Goal: Navigation & Orientation: Find specific page/section

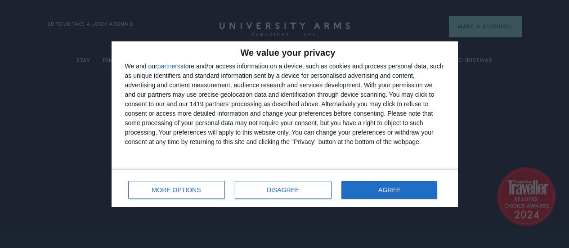
click at [382, 178] on div "MORE OPTIONS DISAGREE AGREE" at bounding box center [284, 188] width 319 height 26
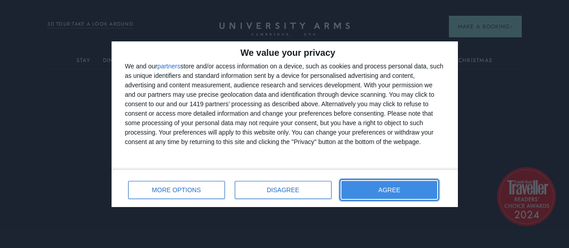
click at [381, 191] on button "AGREE" at bounding box center [389, 190] width 96 height 18
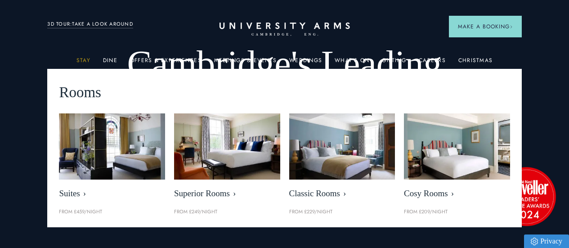
click at [85, 63] on link "Stay" at bounding box center [83, 63] width 14 height 12
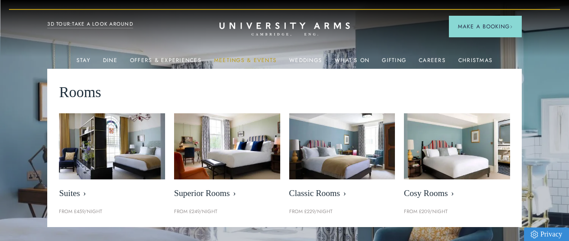
click at [264, 63] on link "Meetings & Events" at bounding box center [245, 63] width 63 height 12
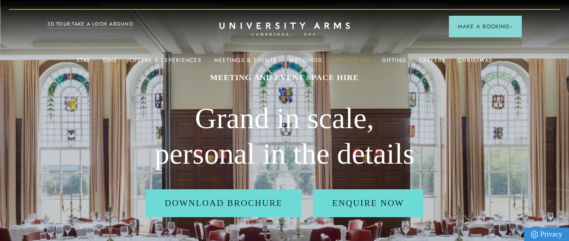
click at [355, 62] on link "What's On" at bounding box center [352, 63] width 35 height 12
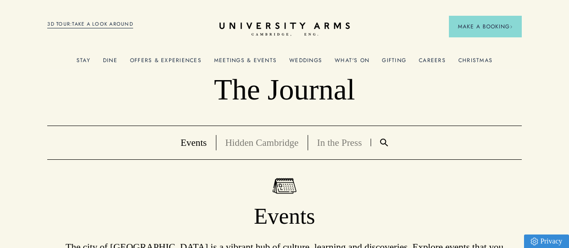
click at [121, 26] on link "3D TOUR:TAKE A LOOK AROUND" at bounding box center [90, 24] width 86 height 8
